Goal: Task Accomplishment & Management: Manage account settings

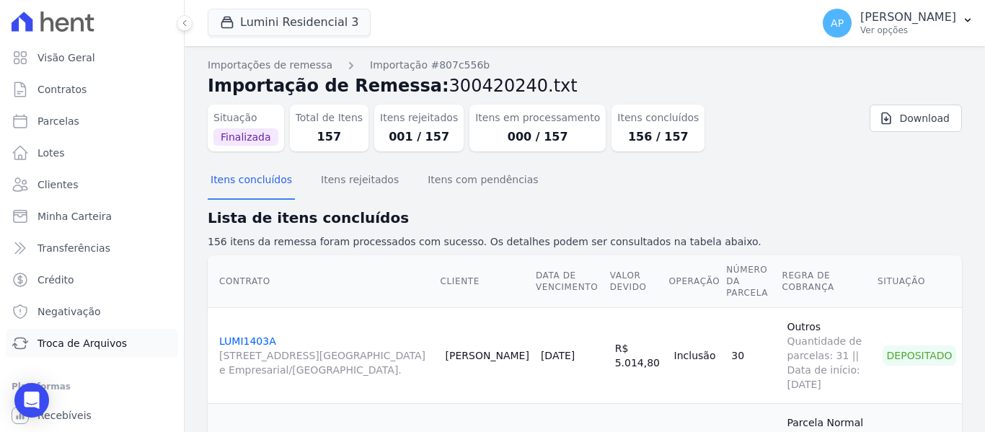
click at [110, 334] on link "Troca de Arquivos" at bounding box center [92, 343] width 172 height 29
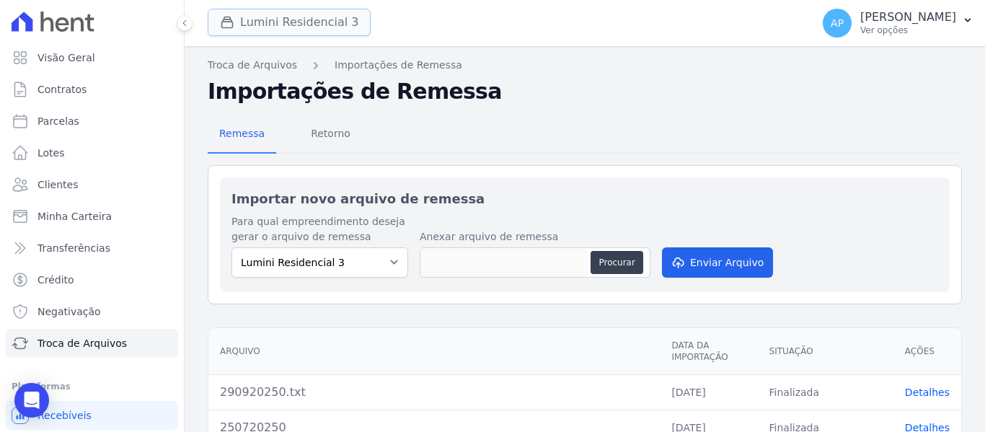
click at [337, 24] on button "Lumini Residencial 3" at bounding box center [289, 22] width 163 height 27
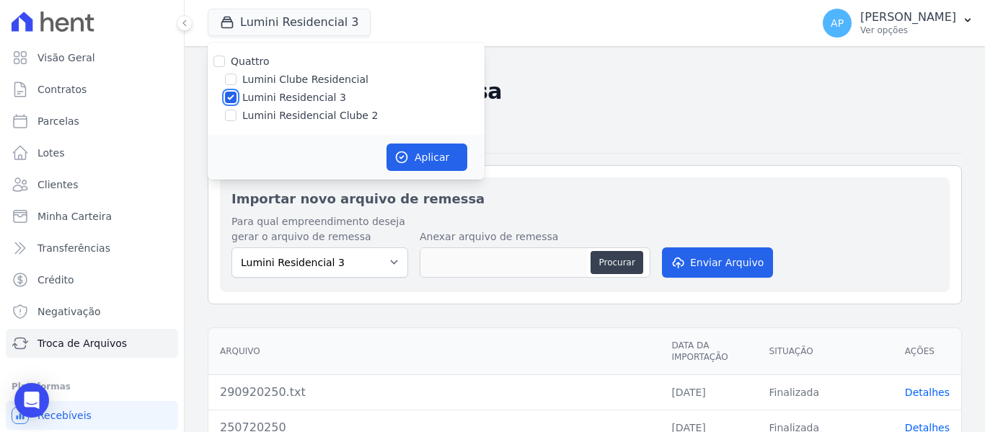
click at [232, 101] on input "Lumini Residencial 3" at bounding box center [231, 98] width 12 height 12
checkbox input "false"
click at [238, 114] on div "Lumini Residencial Clube 2" at bounding box center [346, 115] width 277 height 15
click at [231, 115] on input "Lumini Residencial Clube 2" at bounding box center [231, 116] width 12 height 12
checkbox input "true"
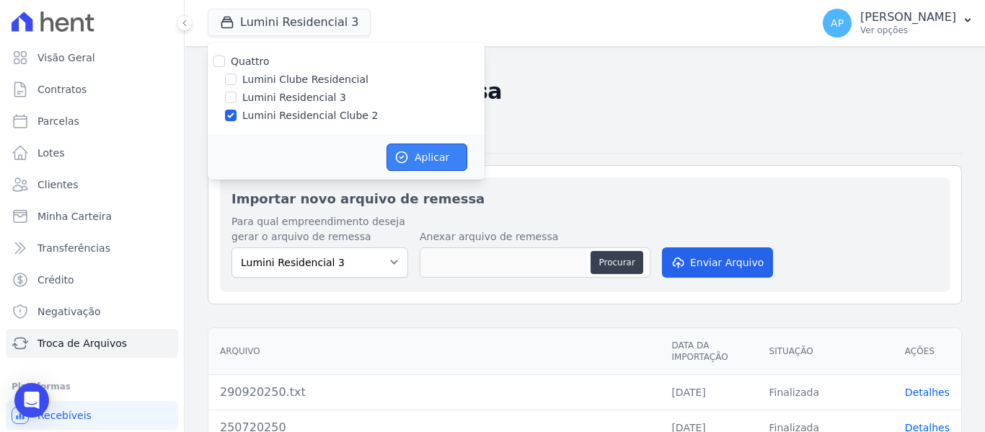
click at [399, 157] on icon "button" at bounding box center [401, 157] width 14 height 14
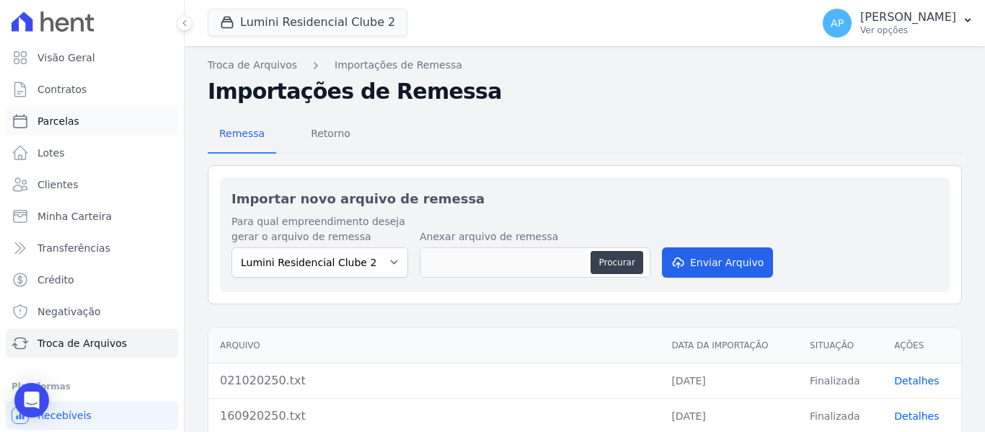
click at [97, 119] on link "Parcelas" at bounding box center [92, 121] width 172 height 29
select select
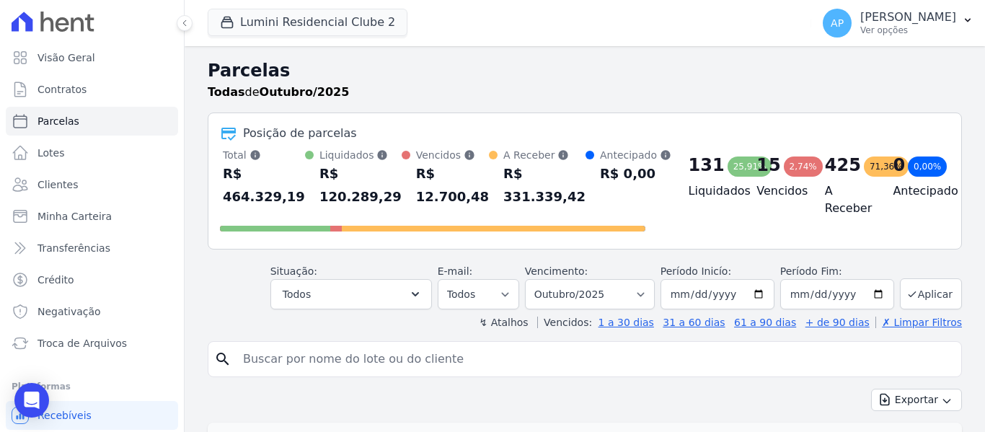
click at [391, 366] on input "search" at bounding box center [594, 359] width 721 height 29
paste input "1001C"
type input "1001C"
select select
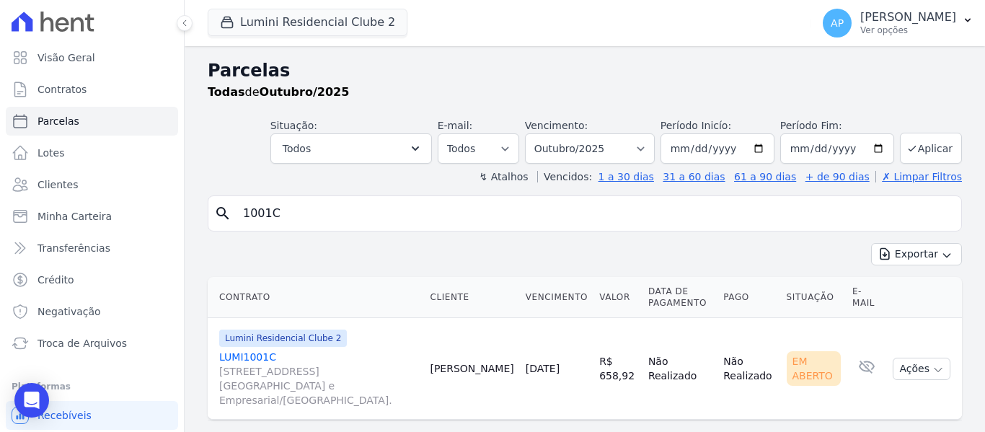
scroll to position [17, 0]
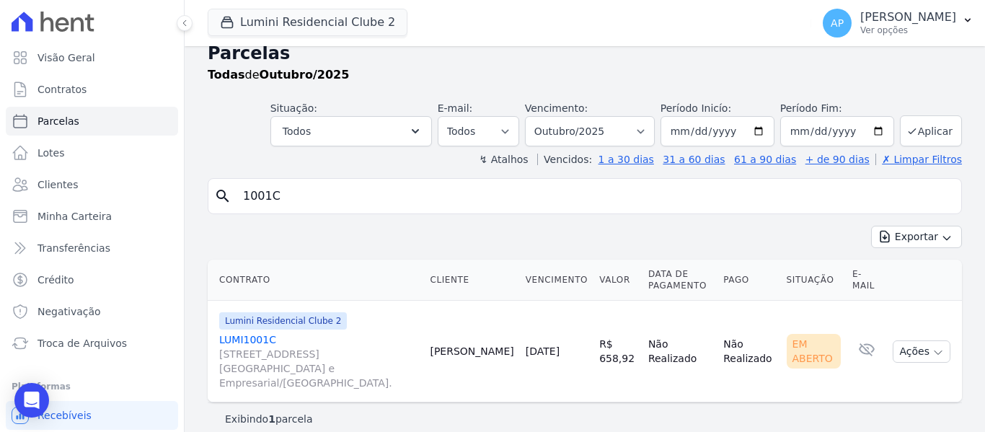
click at [273, 336] on link "LUMI1001C [STREET_ADDRESS][GEOGRAPHIC_DATA] e Empresarial/[GEOGRAPHIC_DATA]." at bounding box center [318, 361] width 199 height 58
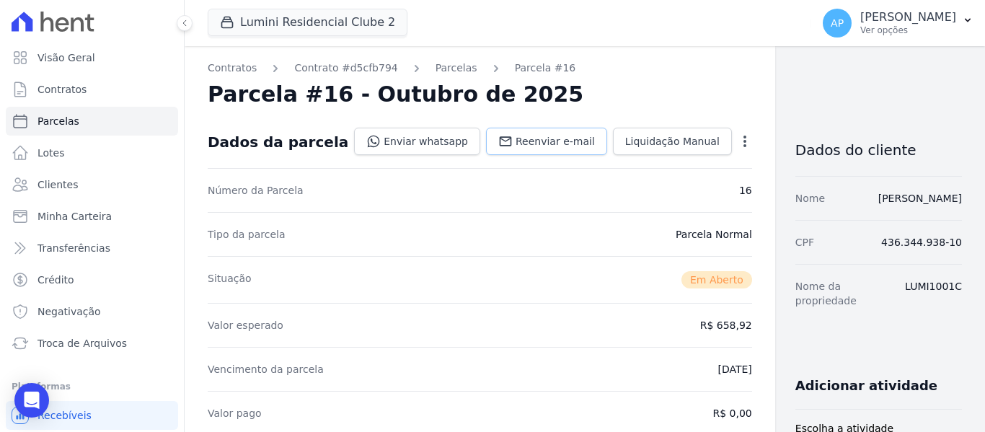
click at [515, 145] on span "Reenviar e-mail" at bounding box center [554, 141] width 79 height 14
